Goal: Obtain resource: Obtain resource

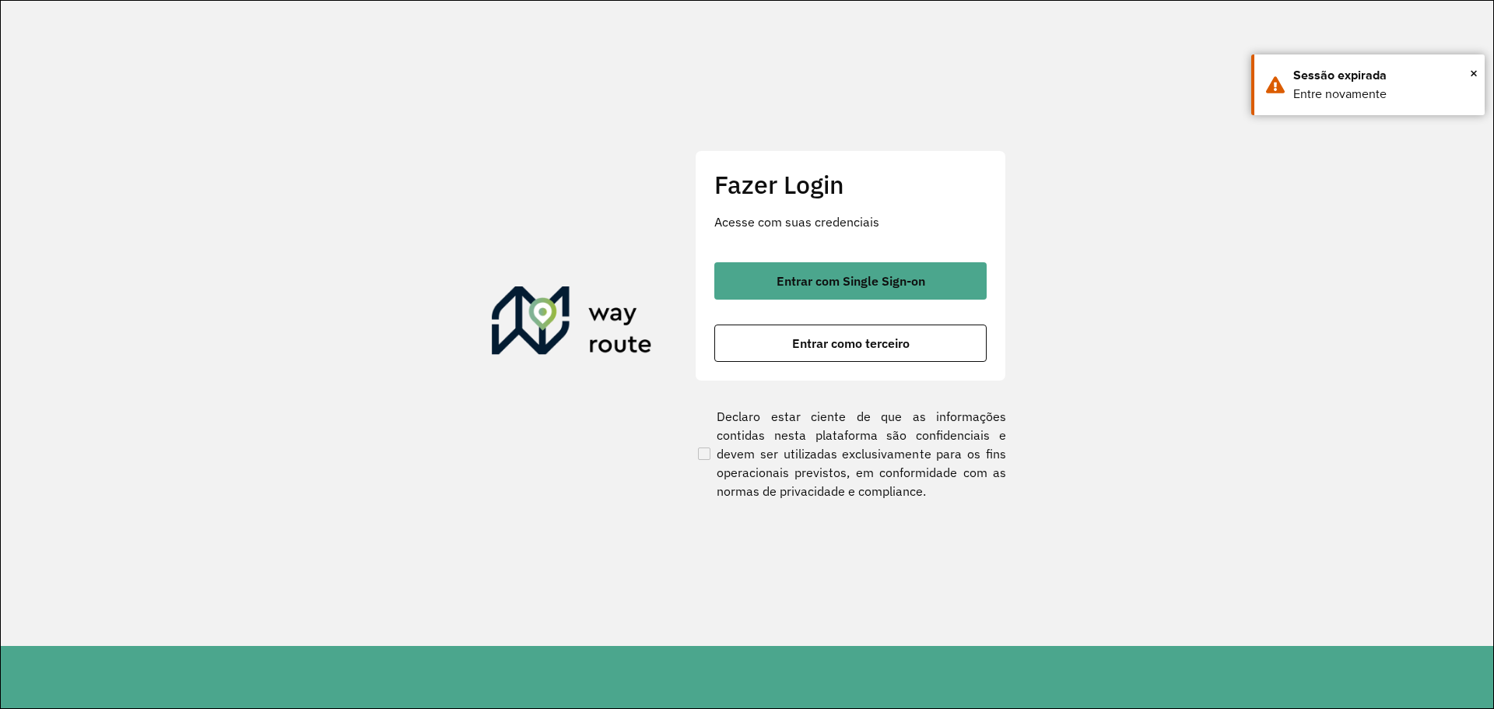
click at [818, 280] on span "Entrar com Single Sign-on" at bounding box center [850, 281] width 149 height 12
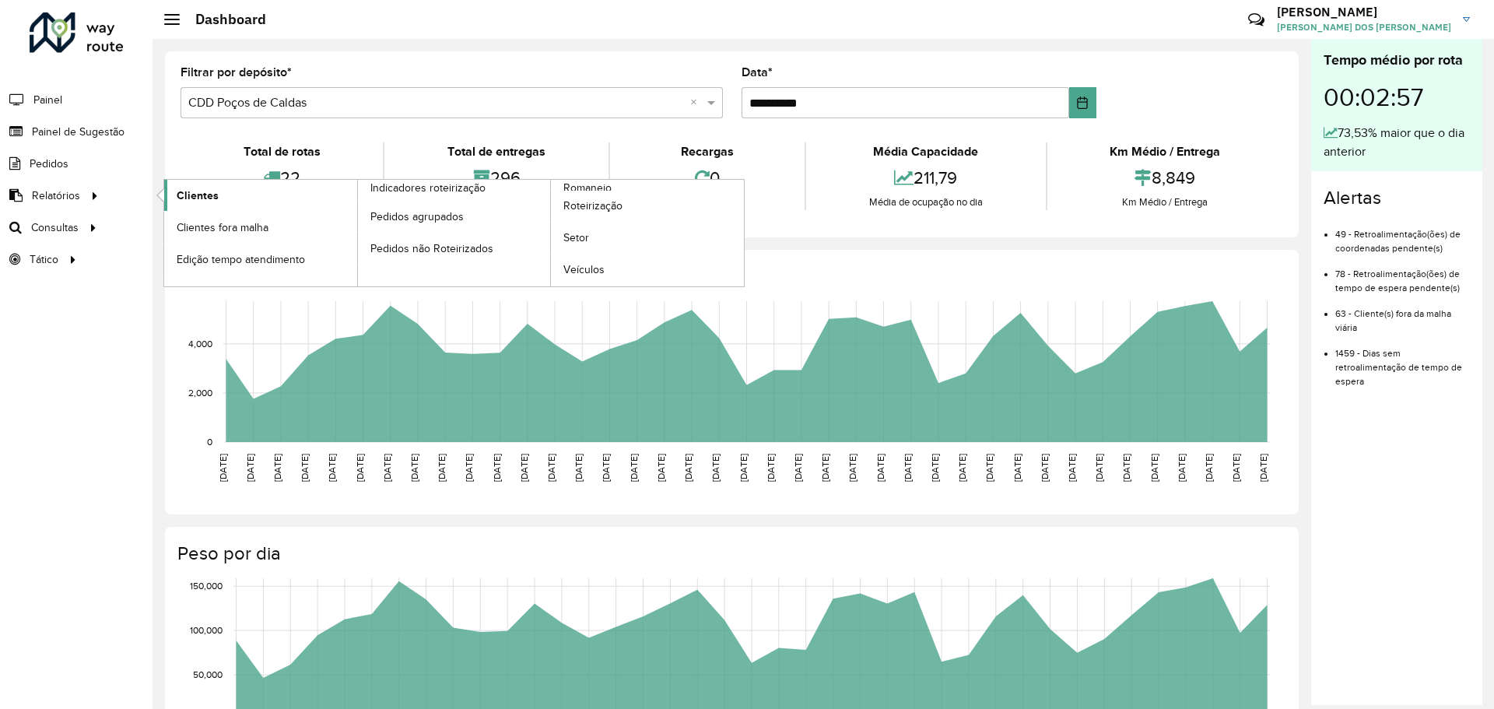
click at [266, 193] on link "Clientes" at bounding box center [260, 195] width 193 height 31
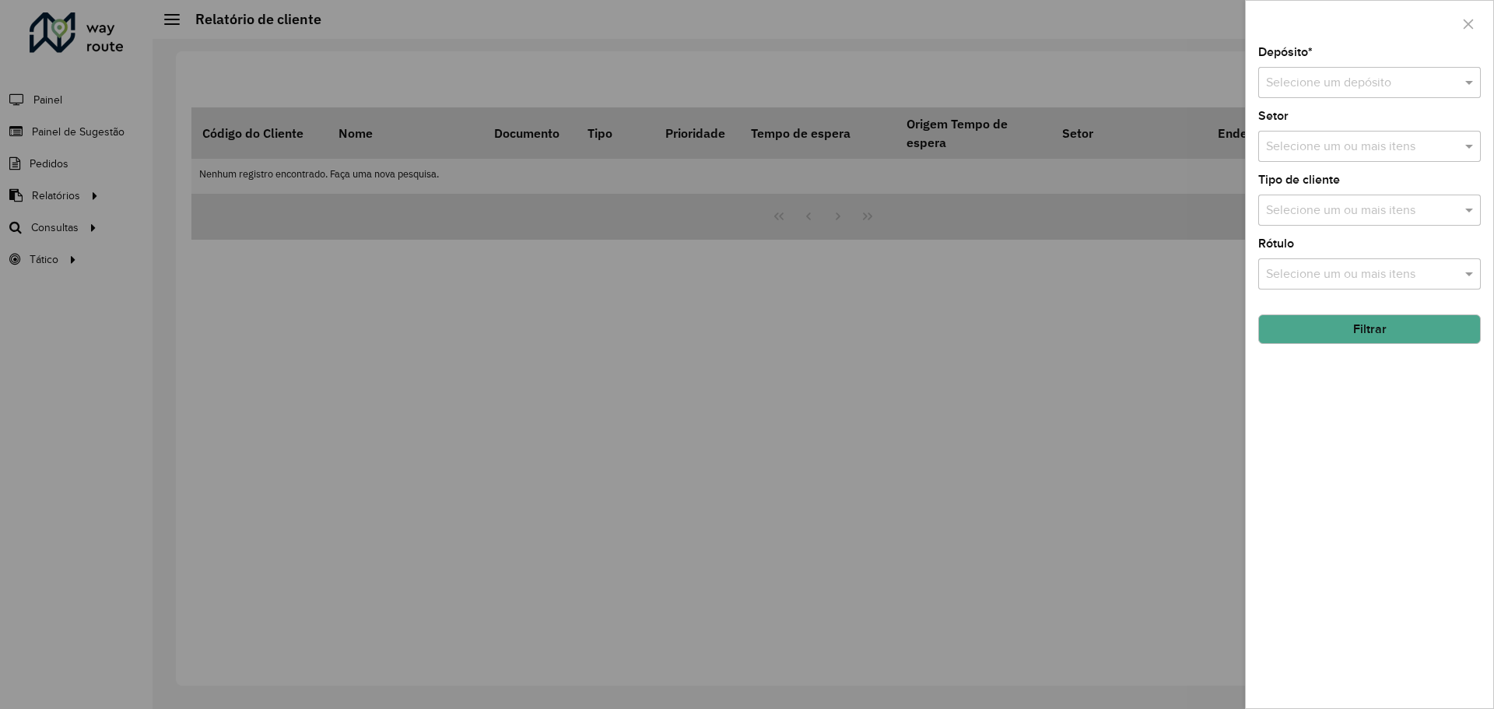
click at [1354, 86] on input "text" at bounding box center [1354, 83] width 176 height 19
click at [1331, 151] on span "CDD Poços de Caldas" at bounding box center [1324, 153] width 118 height 13
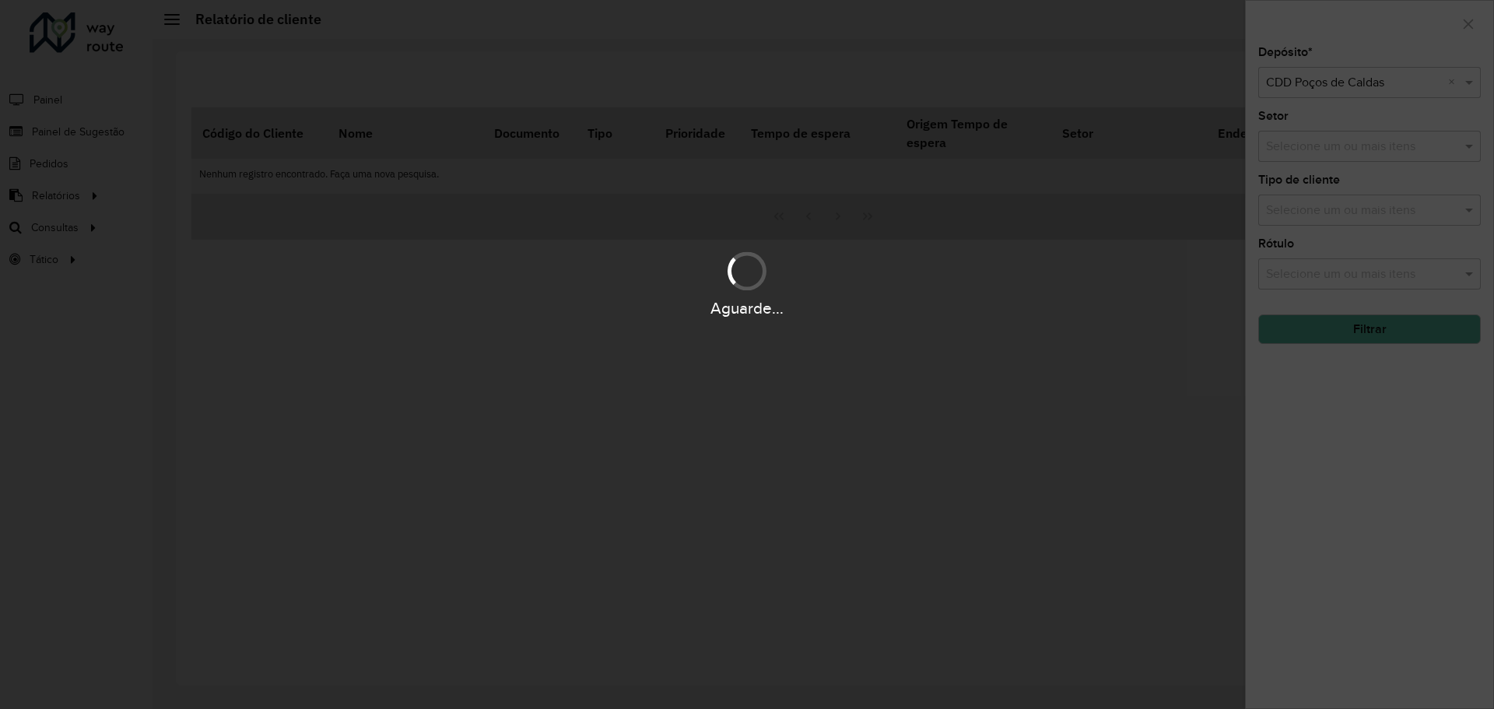
click at [1366, 426] on div "Aguarde..." at bounding box center [747, 354] width 1494 height 709
click at [1342, 145] on div "Aguarde..." at bounding box center [747, 354] width 1494 height 709
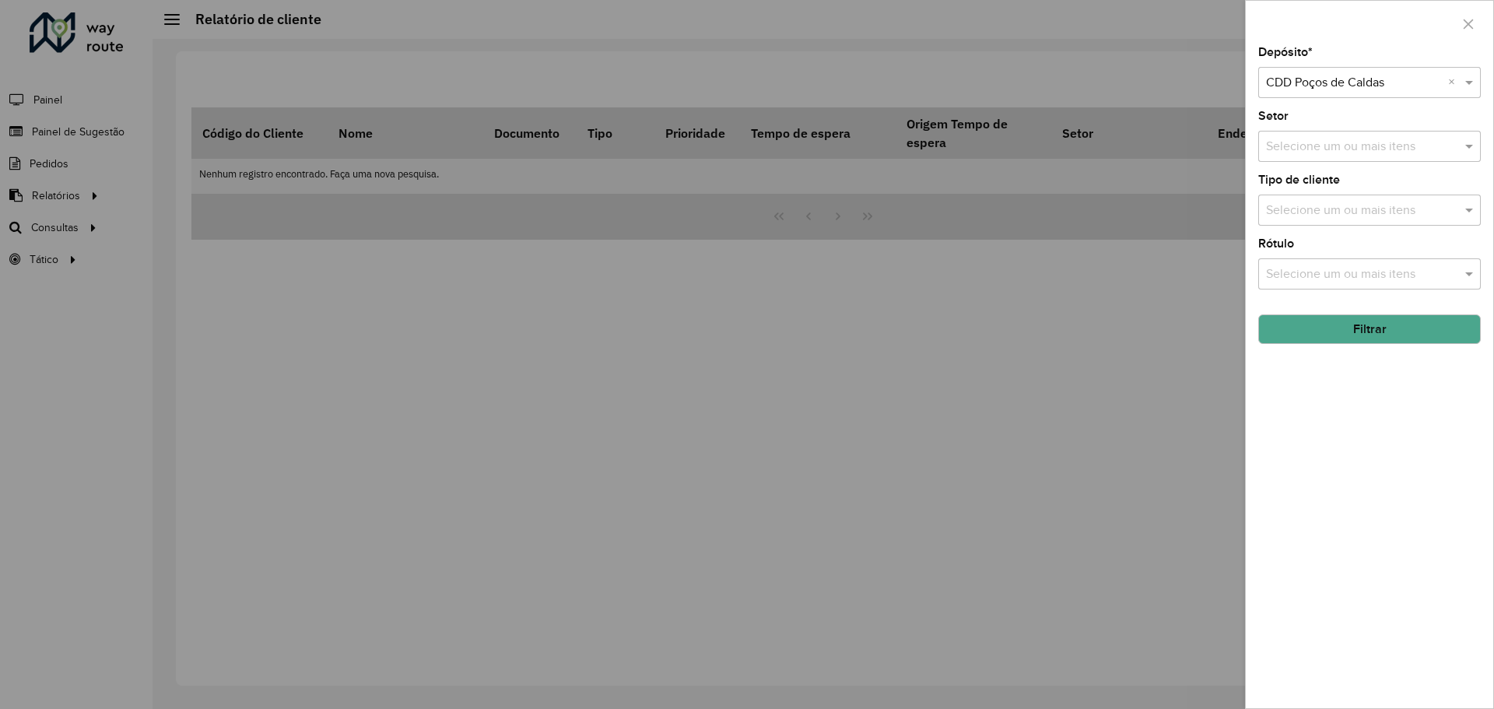
click at [1355, 148] on input "text" at bounding box center [1361, 147] width 199 height 19
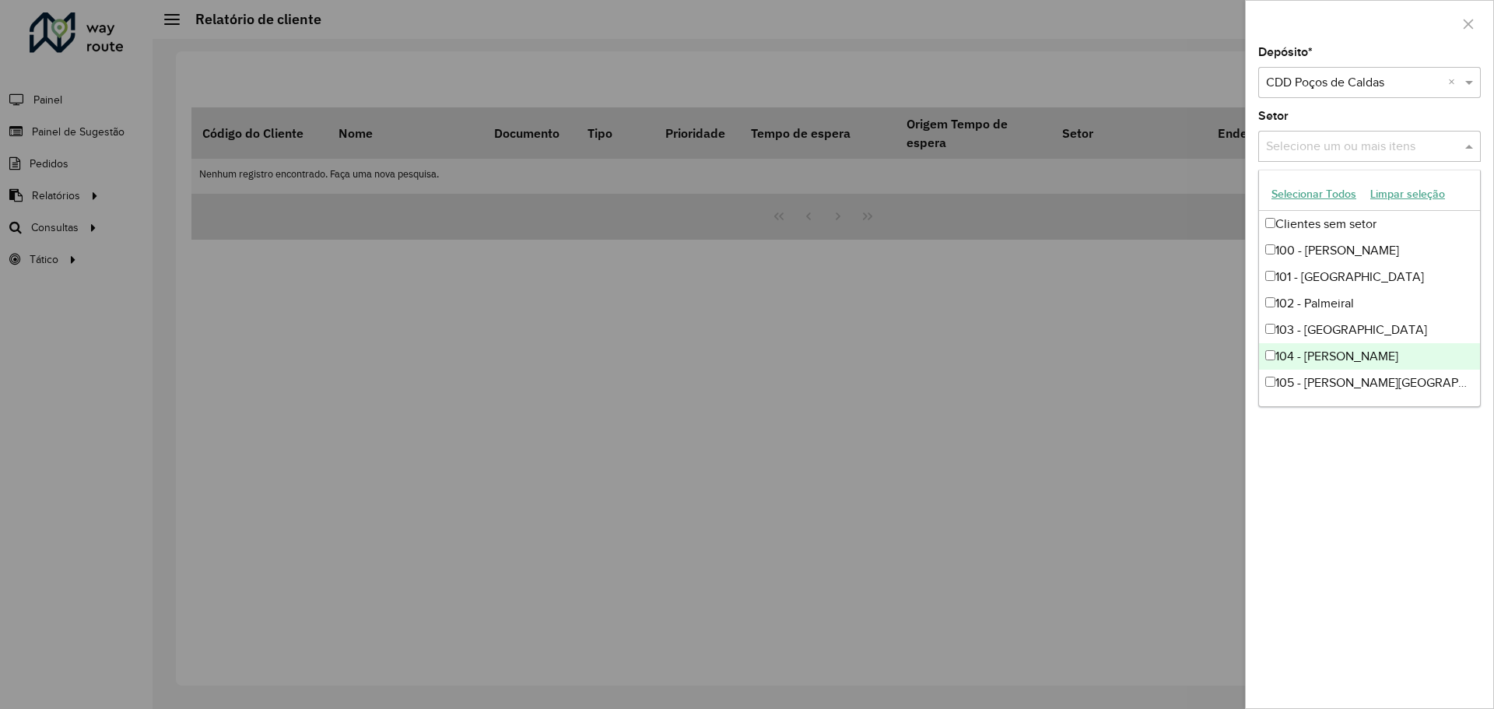
click at [1394, 531] on div "Depósito * Selecione um depósito × CDD Poços de Caldas × Setor Selecione um ou …" at bounding box center [1369, 377] width 247 height 661
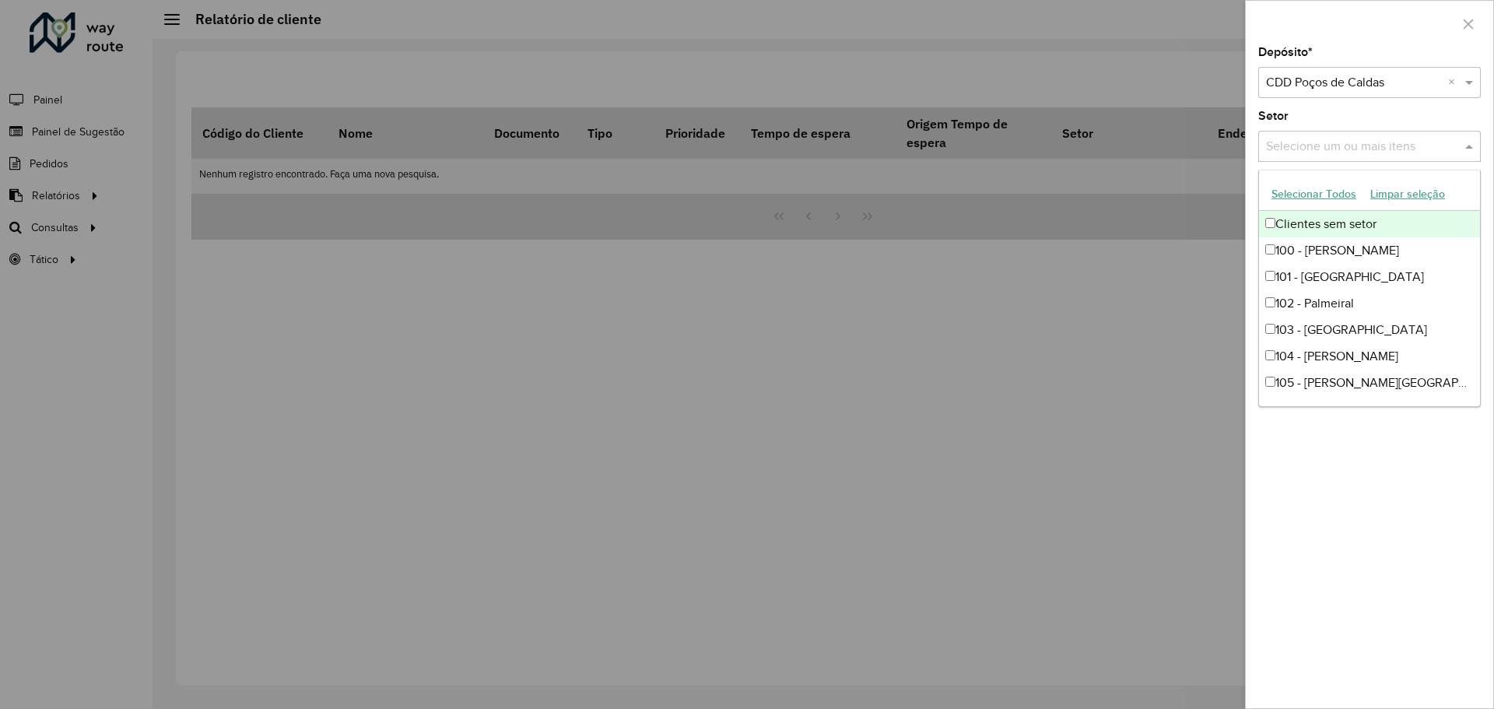
click at [1337, 145] on input "text" at bounding box center [1361, 147] width 199 height 19
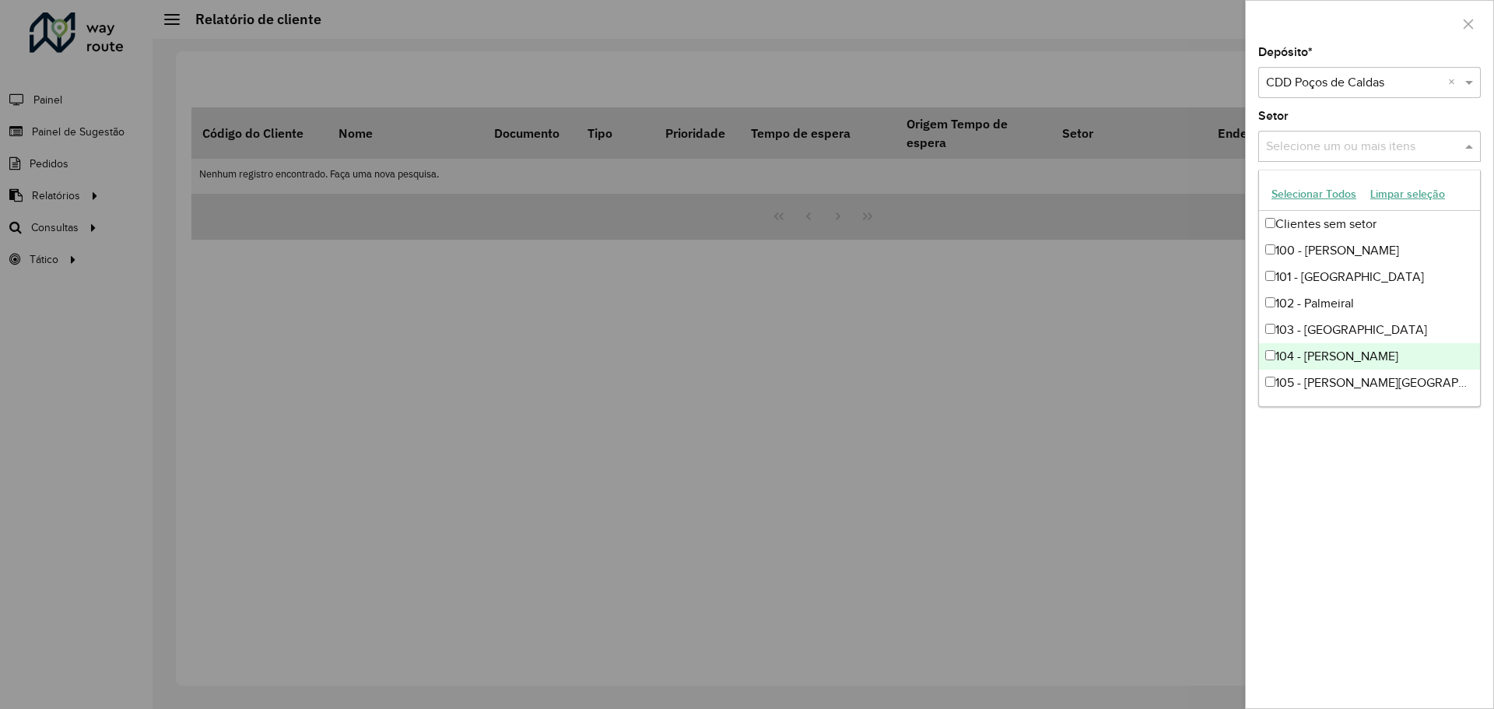
click at [1398, 497] on div "Depósito * Selecione um depósito × CDD Poços de Caldas × Setor Selecione um ou …" at bounding box center [1369, 377] width 247 height 661
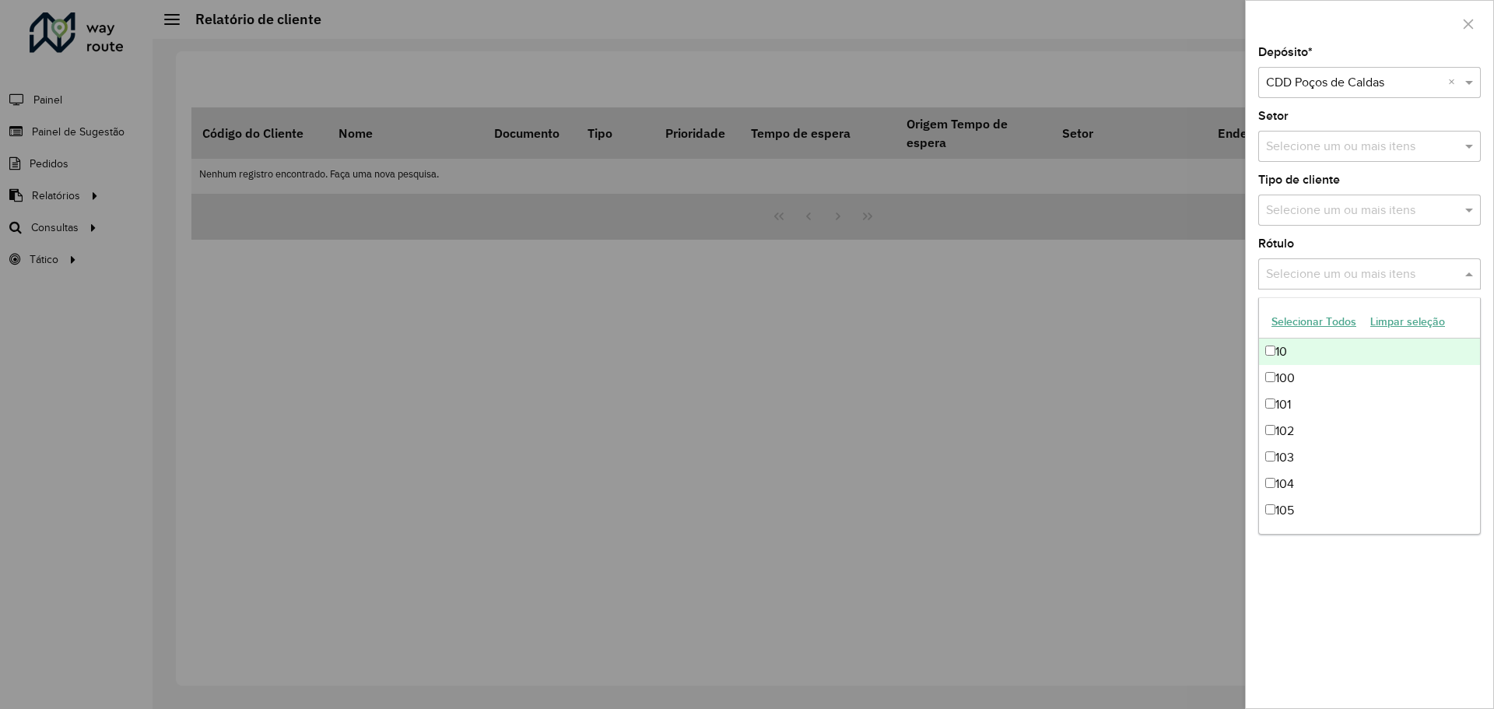
click at [1382, 275] on input "text" at bounding box center [1361, 274] width 199 height 19
drag, startPoint x: 1346, startPoint y: 232, endPoint x: 1346, endPoint y: 240, distance: 8.6
click at [1346, 231] on div "Depósito * Selecione um depósito × CDD Poços de Caldas × Setor Selecione um ou …" at bounding box center [1369, 377] width 247 height 661
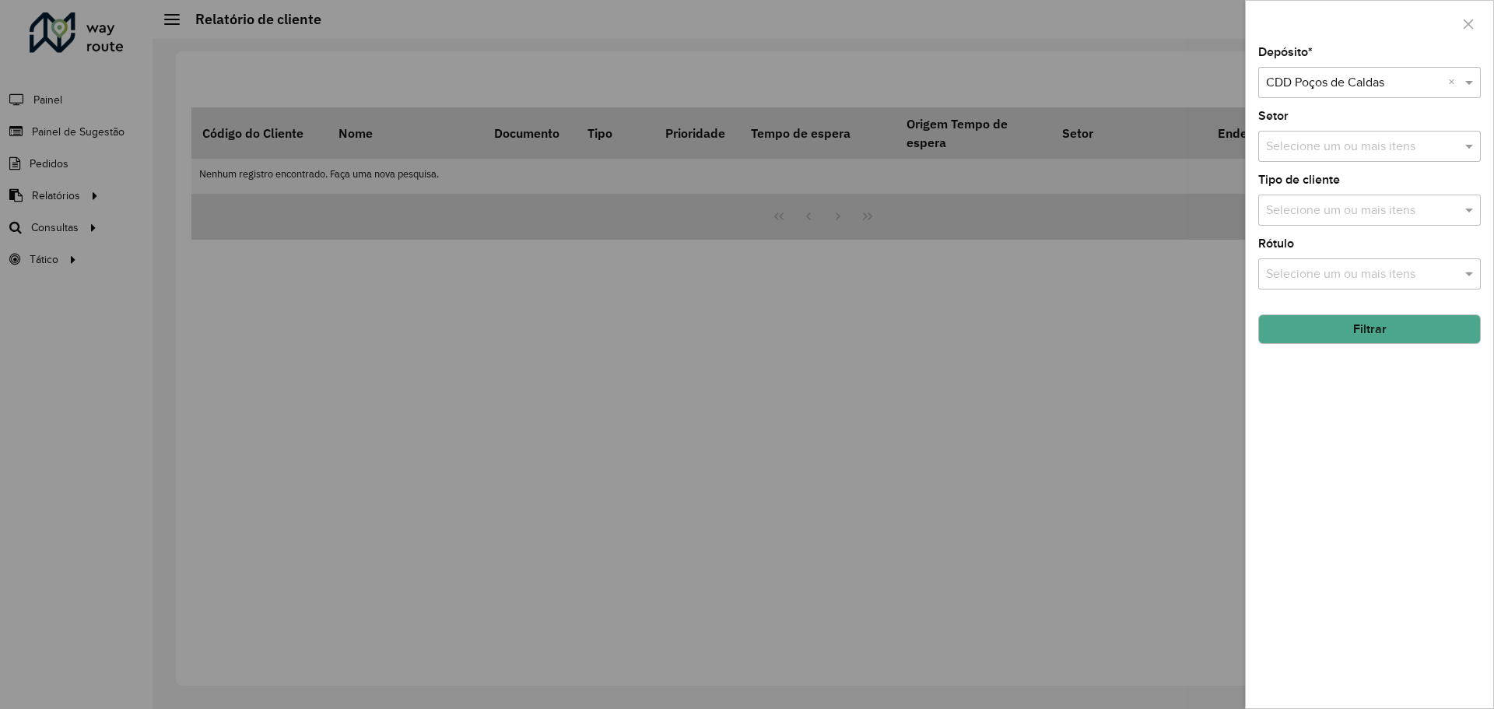
click at [1362, 340] on button "Filtrar" at bounding box center [1369, 329] width 223 height 30
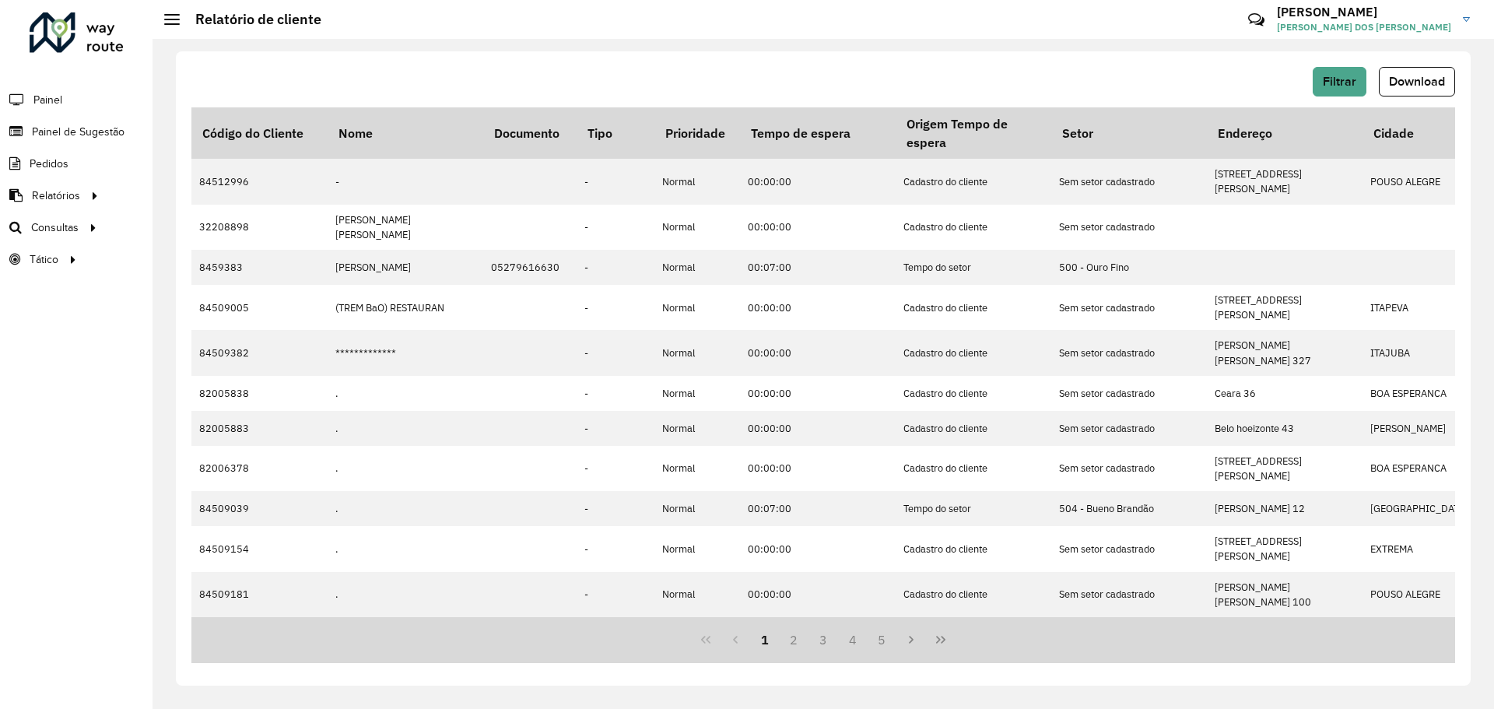
drag, startPoint x: 1361, startPoint y: 108, endPoint x: 1372, endPoint y: 105, distance: 11.3
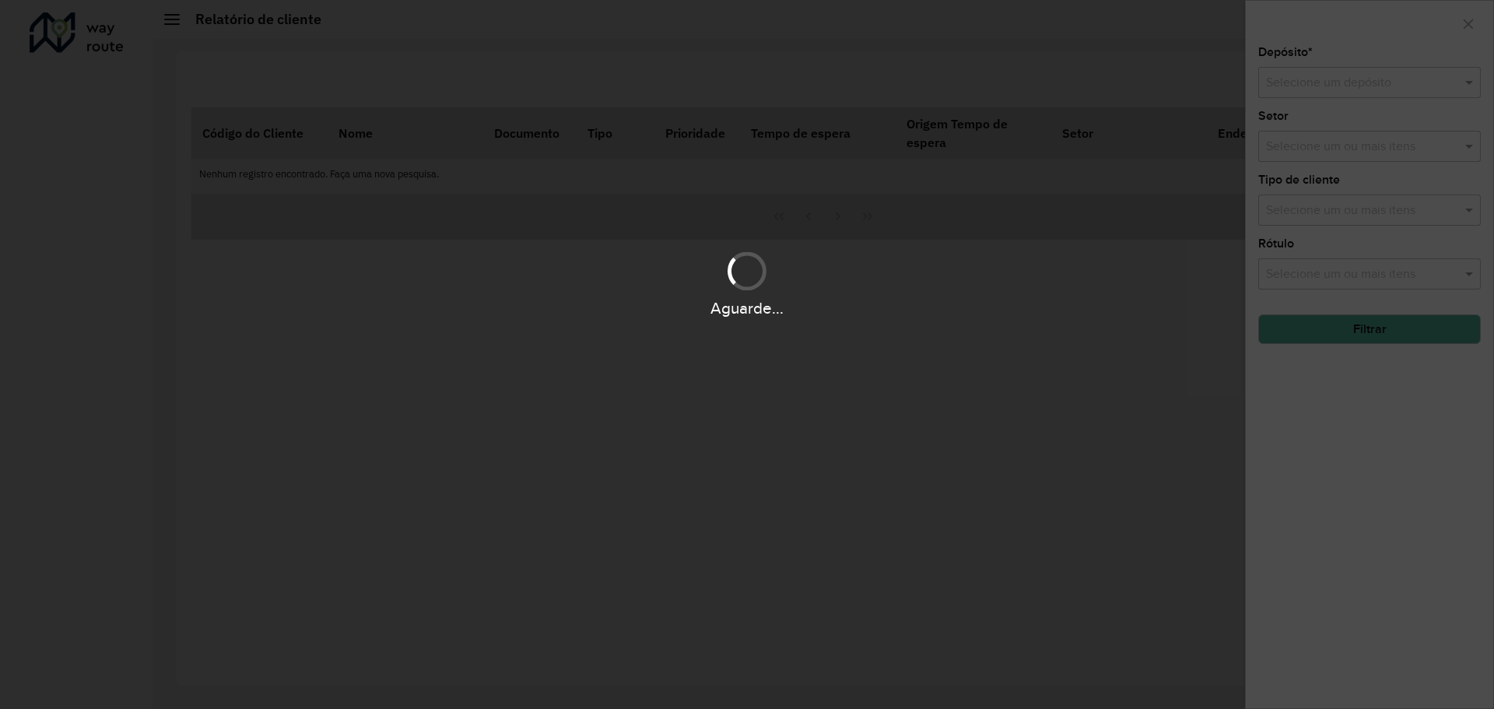
click at [1260, 332] on div "Aguarde..." at bounding box center [747, 354] width 1494 height 709
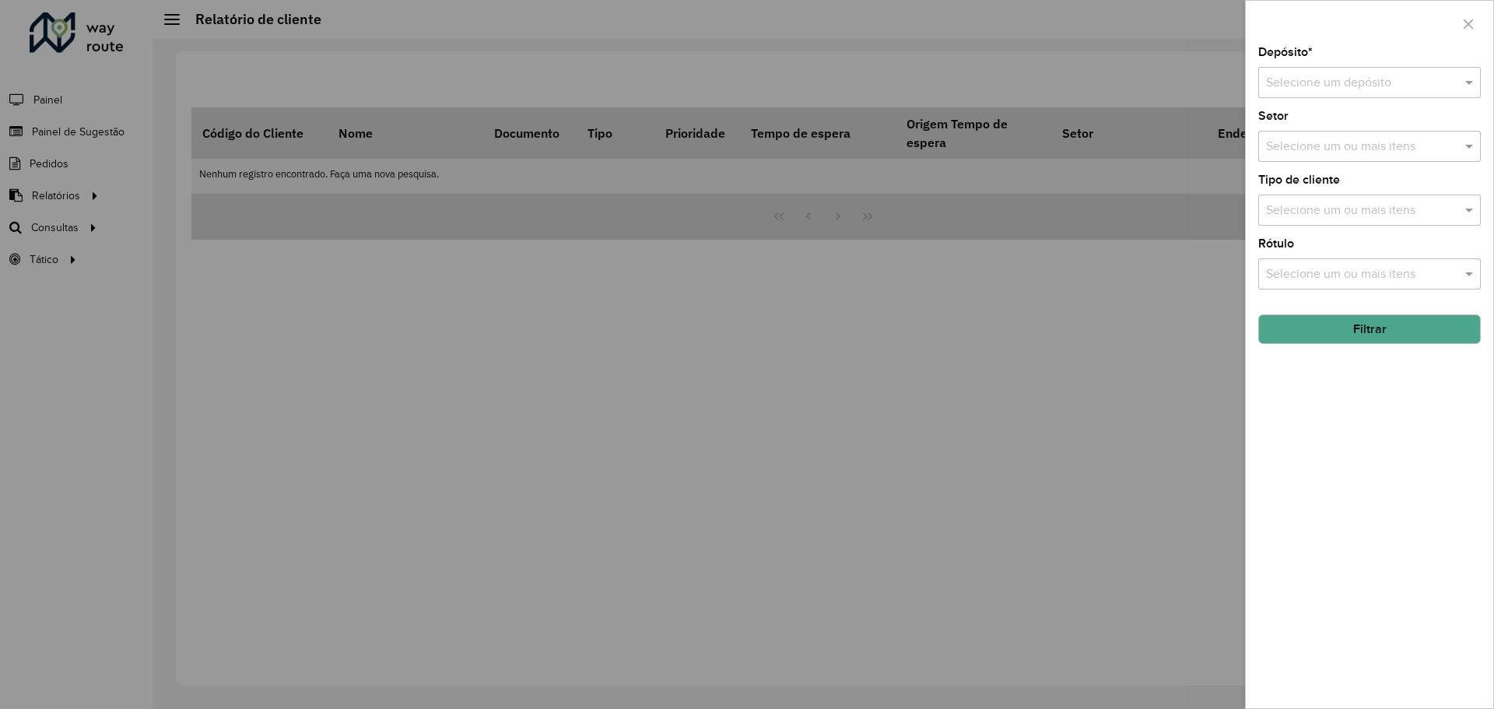
click at [841, 439] on div at bounding box center [747, 354] width 1494 height 709
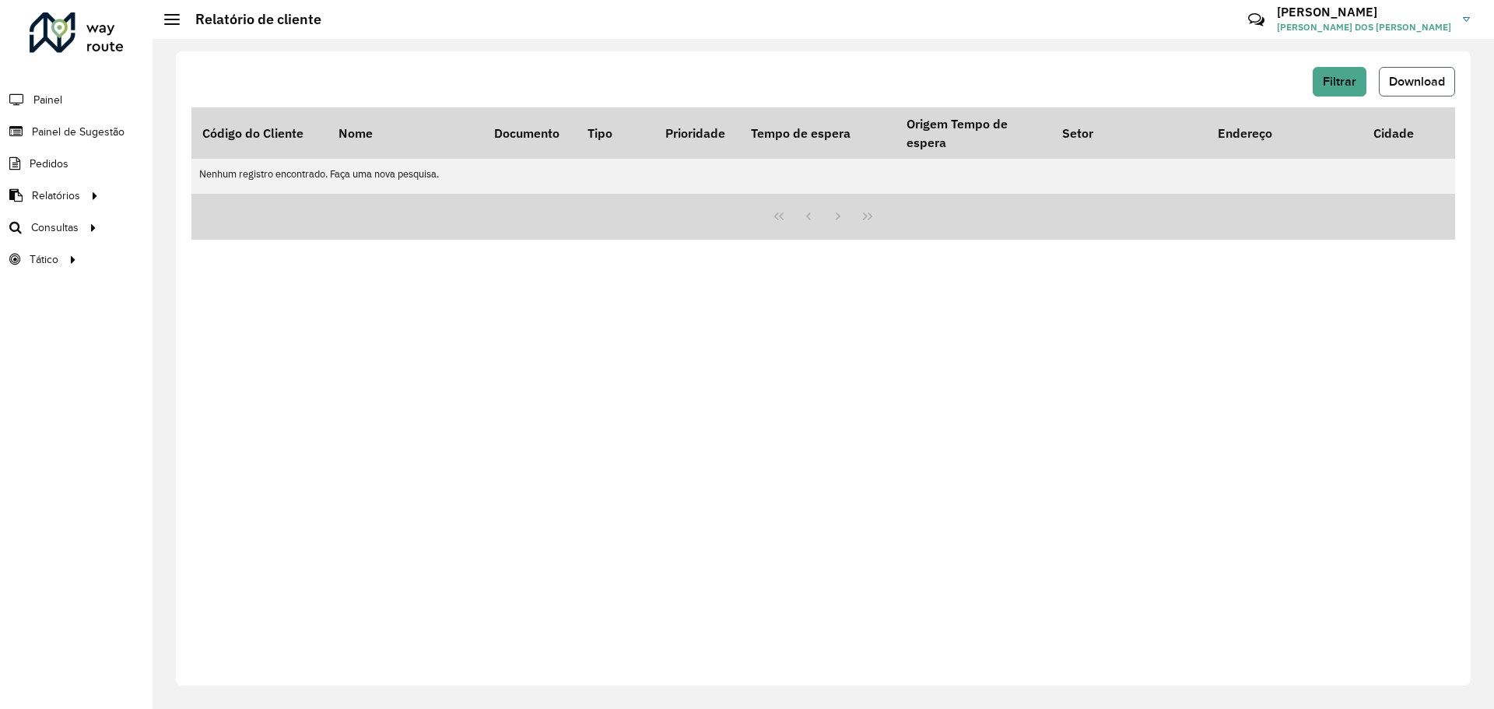
click at [1429, 89] on button "Download" at bounding box center [1417, 82] width 76 height 30
click at [1196, 324] on div "Filtrar Download Código do Cliente Nome Documento Tipo Prioridade Tempo de espe…" at bounding box center [823, 368] width 1295 height 634
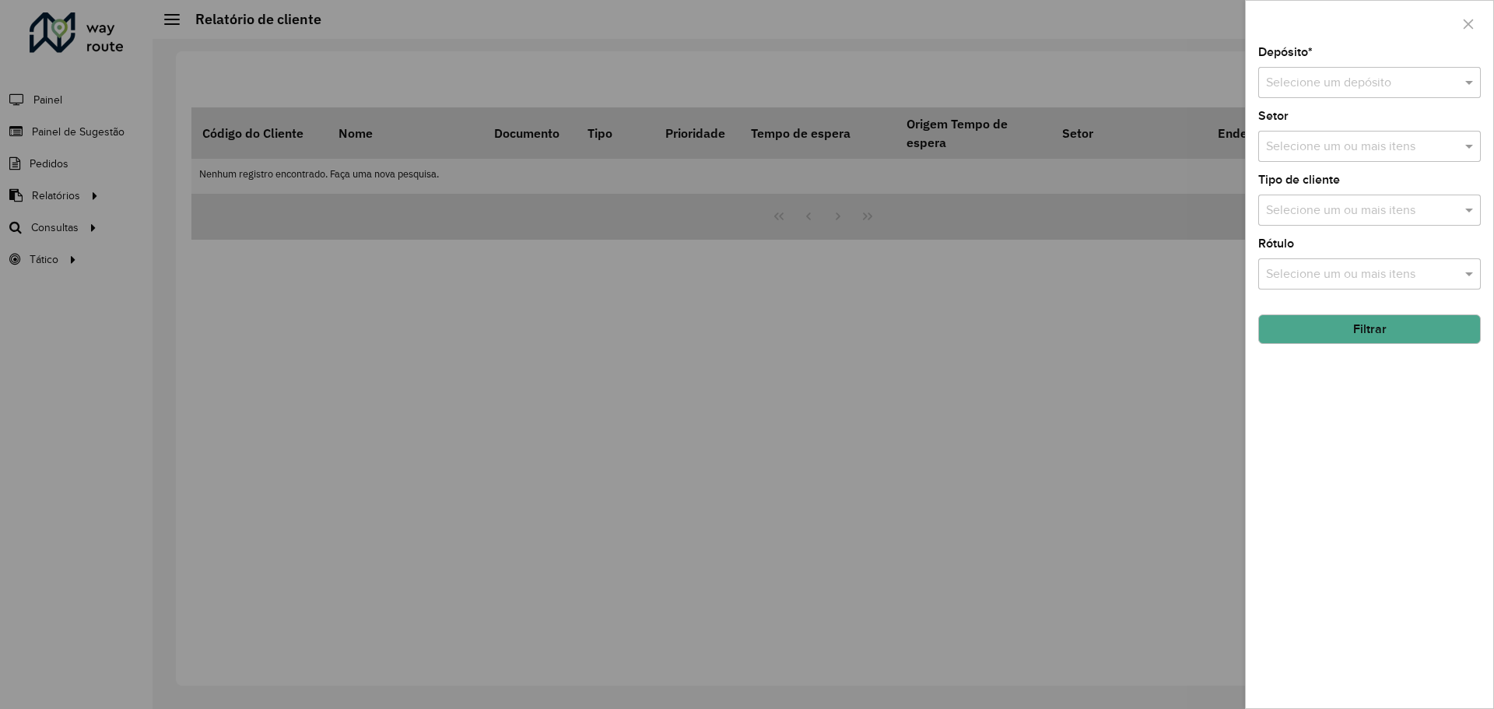
click at [1348, 110] on div "Setor Selecione um ou mais itens" at bounding box center [1369, 135] width 223 height 51
click at [1345, 91] on input "text" at bounding box center [1354, 83] width 176 height 19
click at [1338, 150] on span "CDD Poços de Caldas" at bounding box center [1324, 153] width 118 height 13
click at [1367, 334] on button "Filtrar" at bounding box center [1369, 329] width 223 height 30
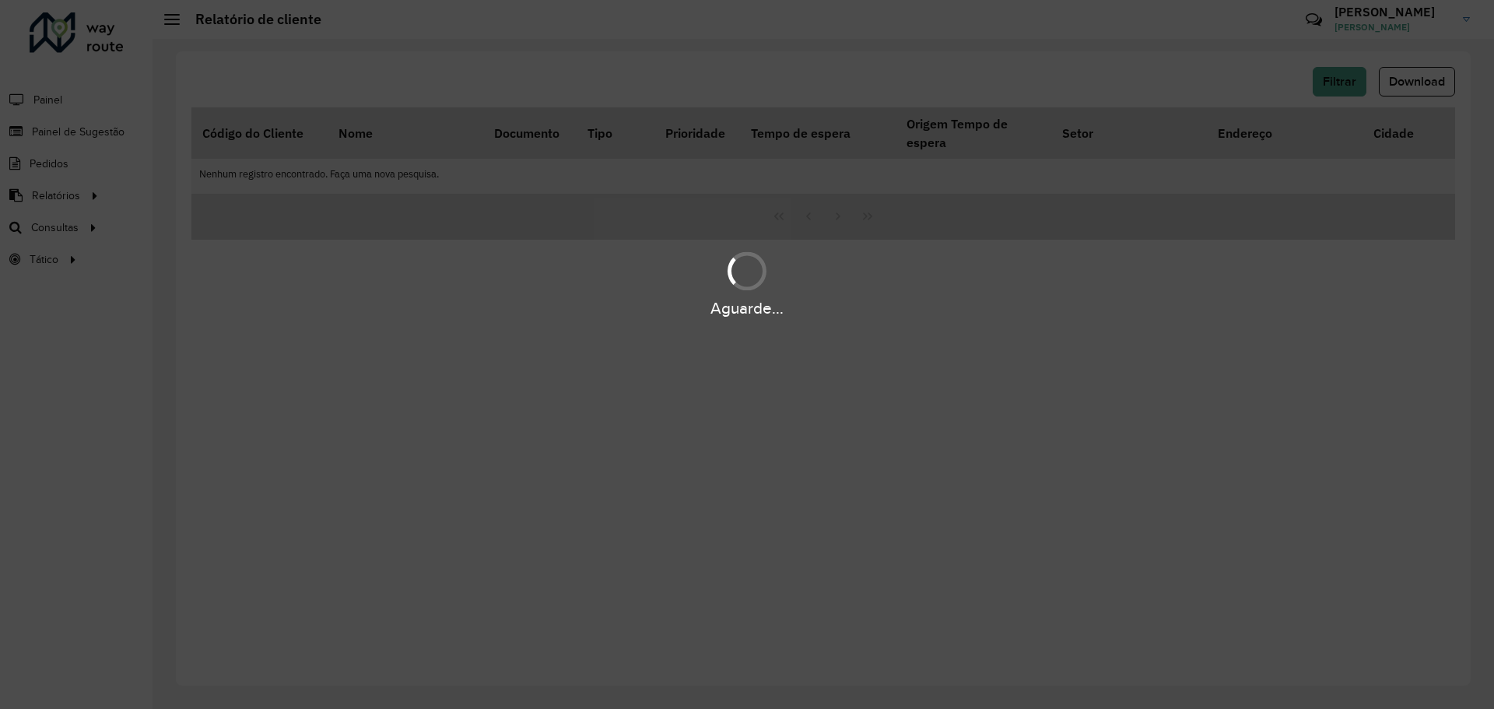
click at [802, 420] on div "Aguarde..." at bounding box center [747, 354] width 1494 height 709
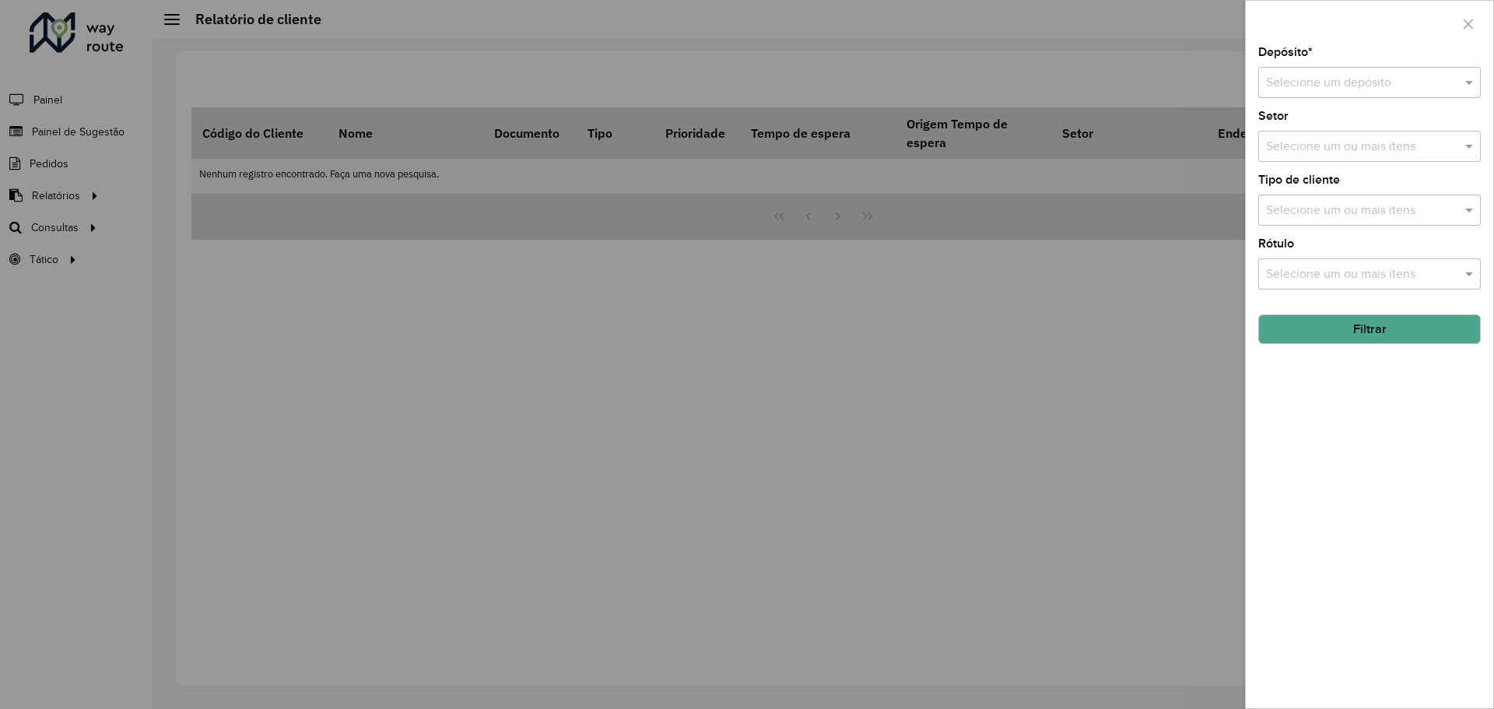
click at [1314, 72] on div "Selecione um depósito" at bounding box center [1369, 82] width 223 height 31
click at [1339, 153] on span "CDD Poços de Caldas" at bounding box center [1324, 153] width 118 height 13
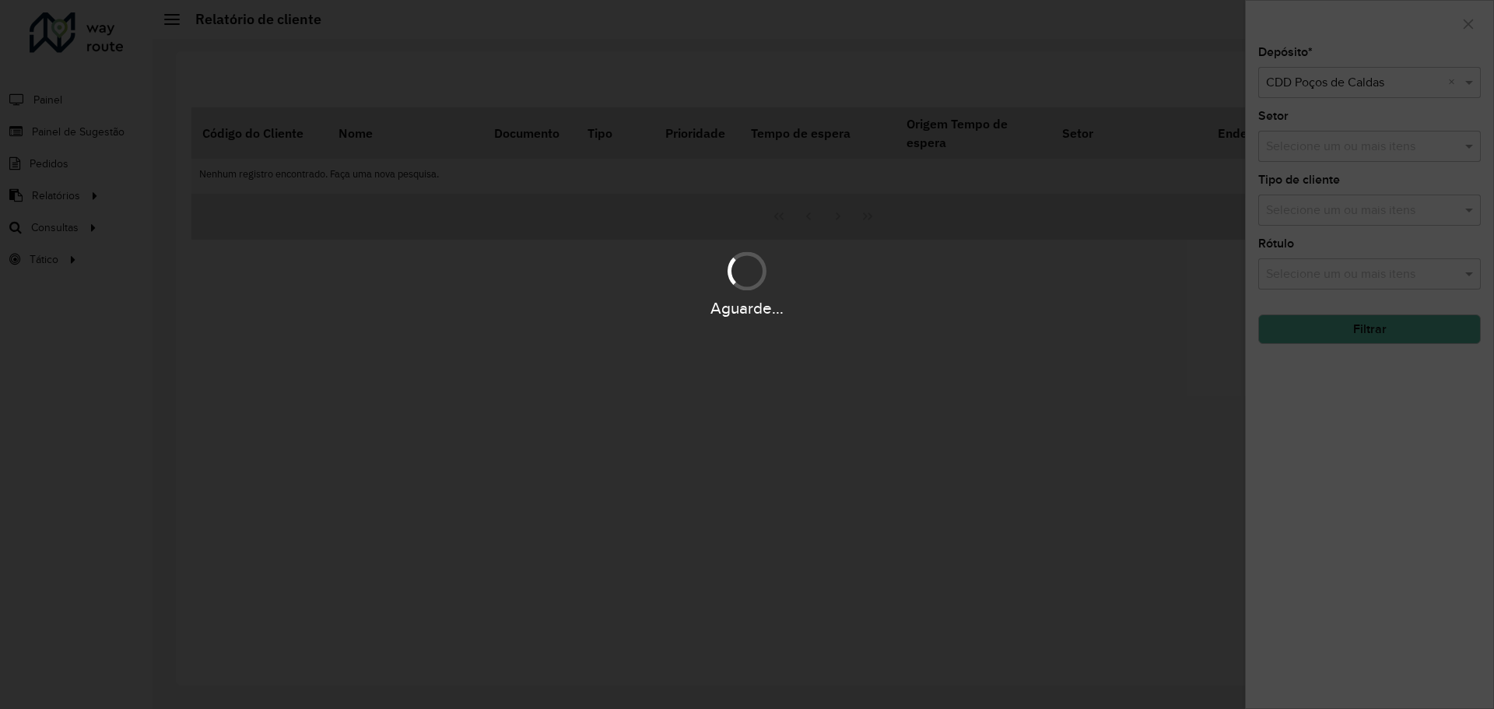
click at [1346, 280] on div "Aguarde..." at bounding box center [747, 284] width 1494 height 74
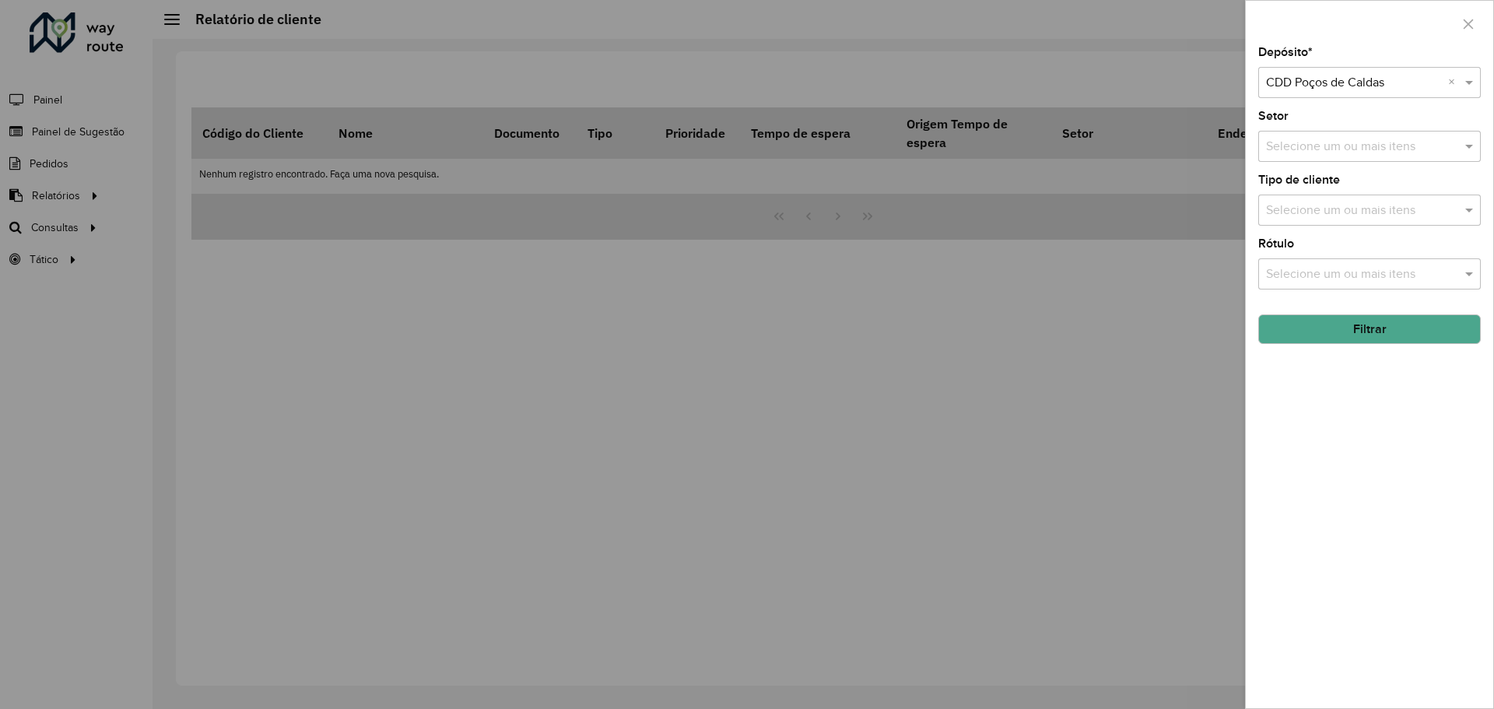
click at [1345, 162] on div "Selecione um ou mais itens" at bounding box center [1369, 146] width 223 height 31
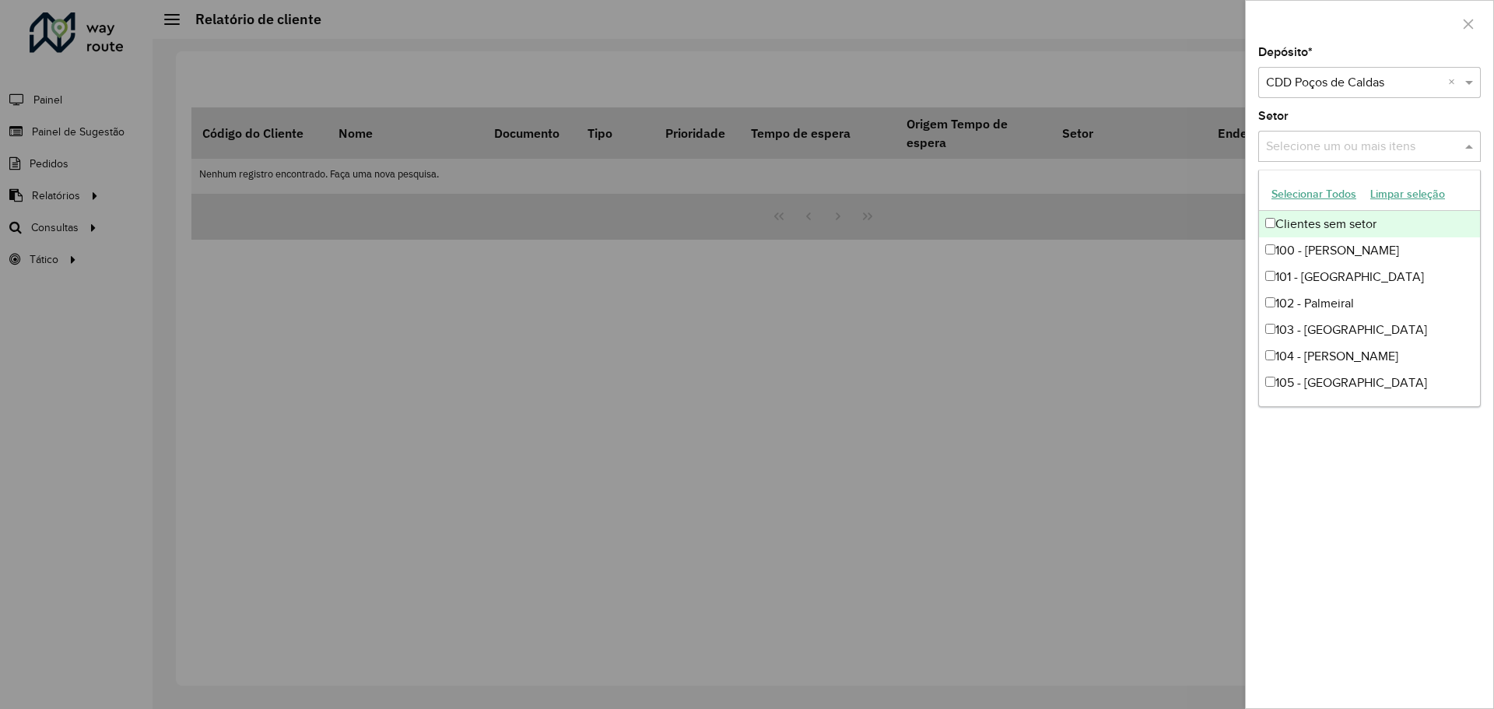
click at [1336, 135] on div "Selecione um ou mais itens" at bounding box center [1369, 146] width 223 height 31
click at [1368, 115] on div "Setor Selecione um ou mais itens" at bounding box center [1369, 135] width 223 height 51
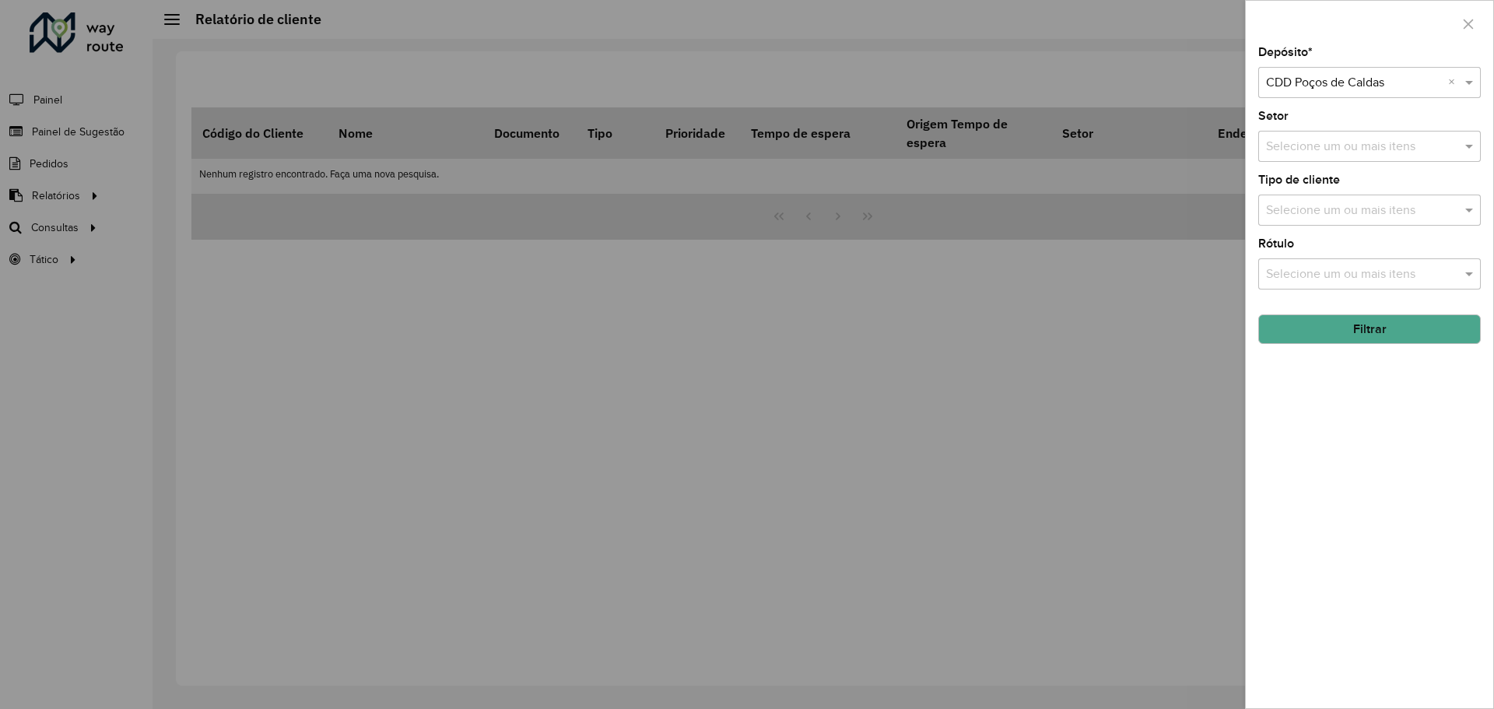
click at [1366, 321] on button "Filtrar" at bounding box center [1369, 329] width 223 height 30
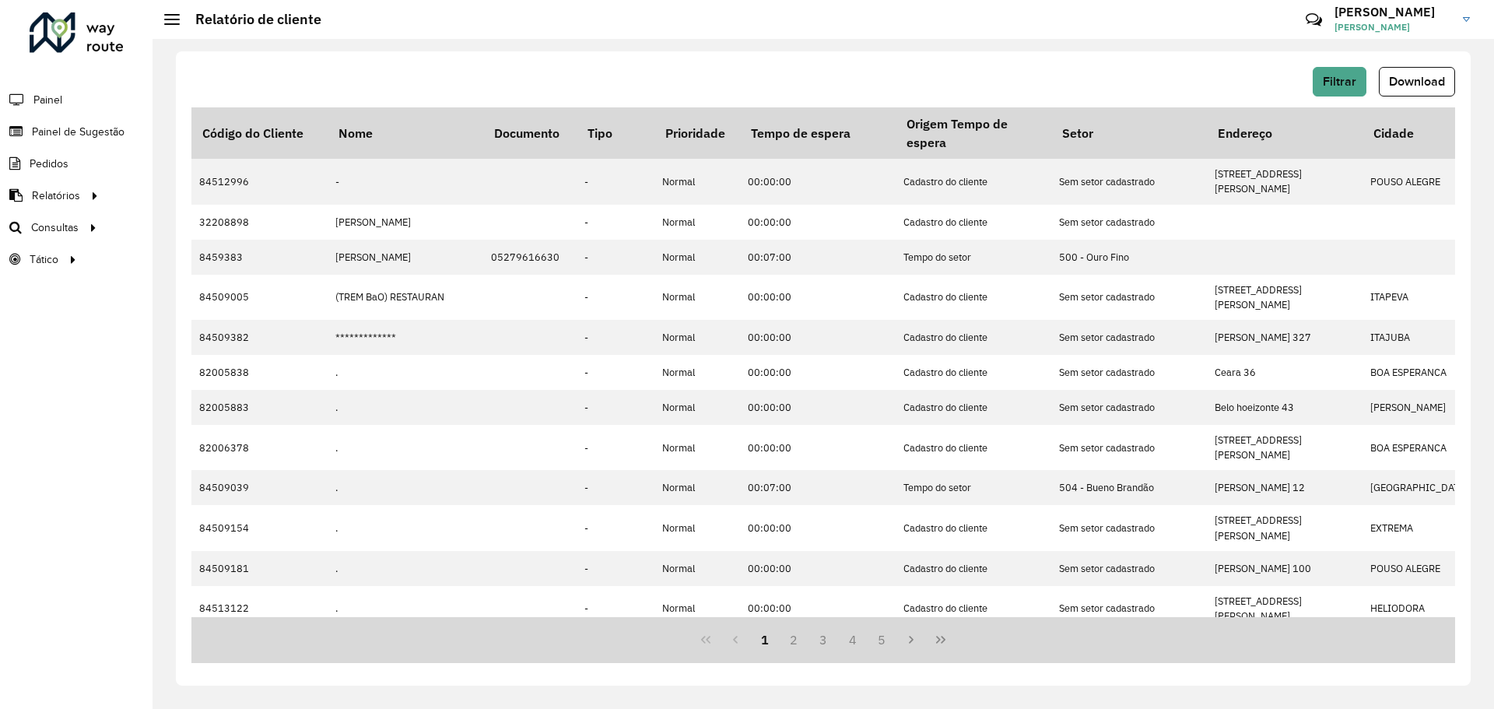
click at [1414, 79] on span "Download" at bounding box center [1417, 81] width 56 height 13
